Goal: Answer question/provide support: Answer question/provide support

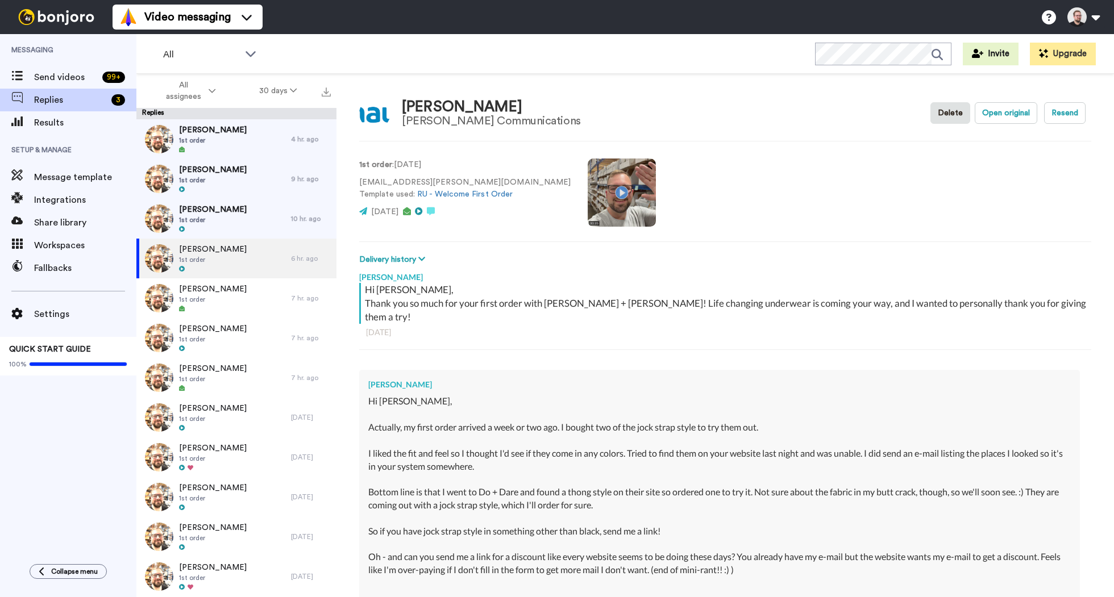
type textarea "x"
click at [233, 132] on span "[PERSON_NAME]" at bounding box center [213, 129] width 68 height 11
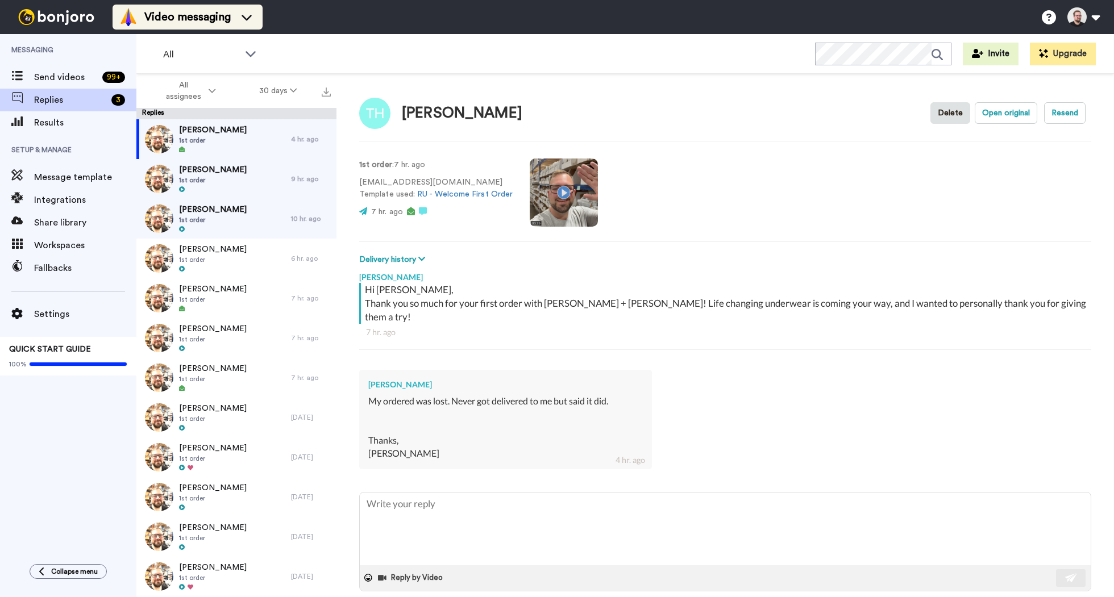
type textarea "x"
